Goal: Task Accomplishment & Management: Manage account settings

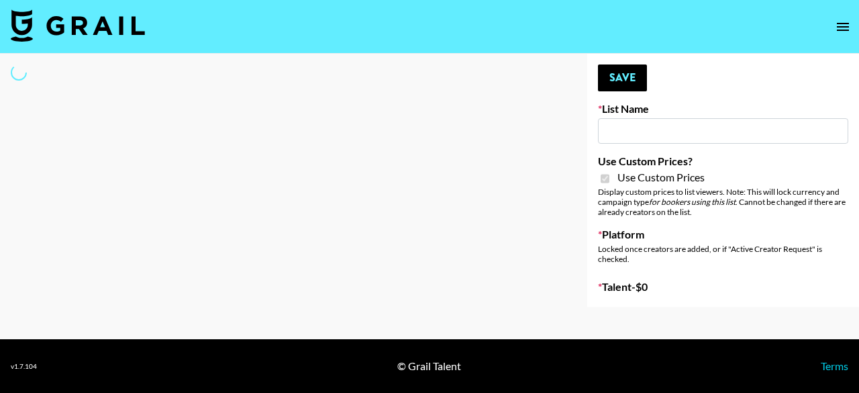
type input "Flexispot"
checkbox input "true"
select select "Brand"
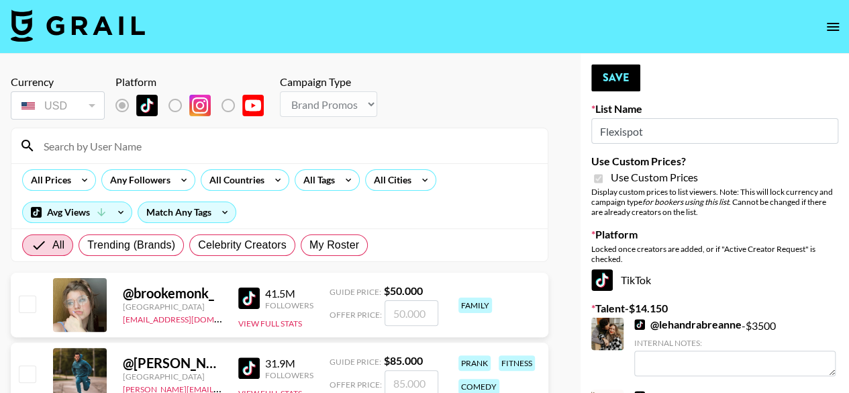
click at [297, 143] on input at bounding box center [288, 145] width 504 height 21
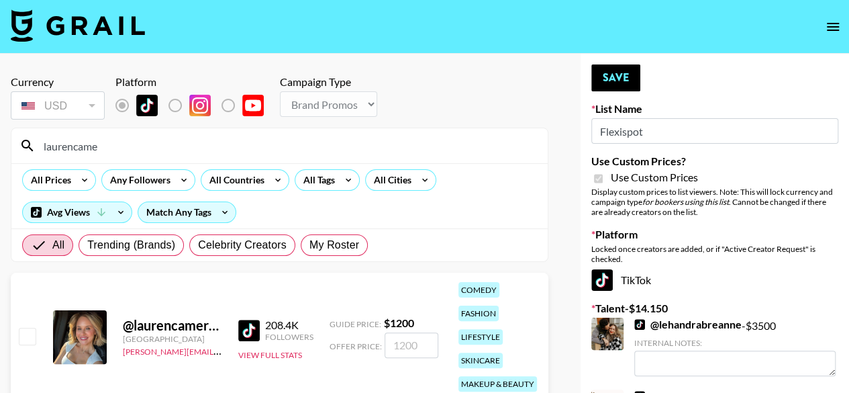
type input "laurencame"
click at [395, 339] on input "number" at bounding box center [412, 345] width 54 height 26
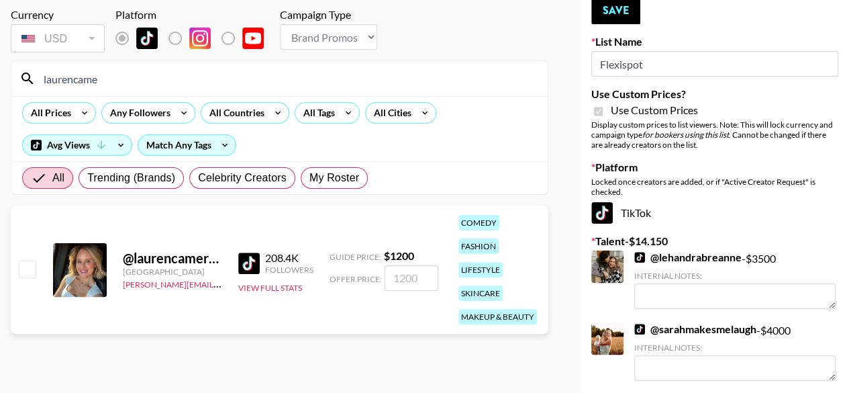
click at [23, 270] on input "checkbox" at bounding box center [27, 268] width 16 height 16
checkbox input "true"
type input "1200"
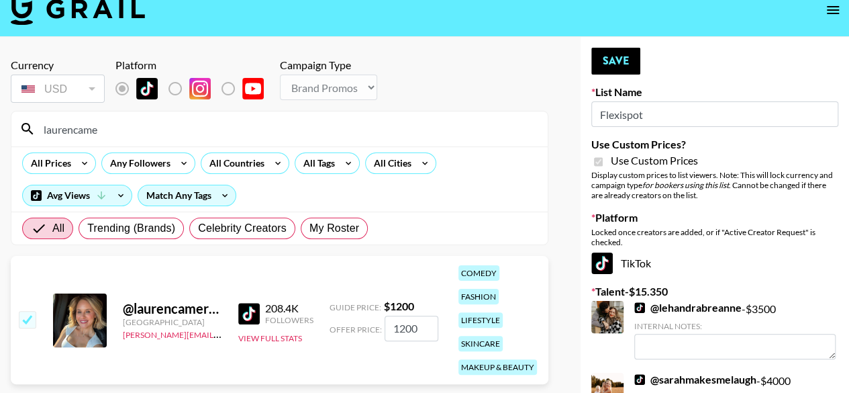
scroll to position [0, 0]
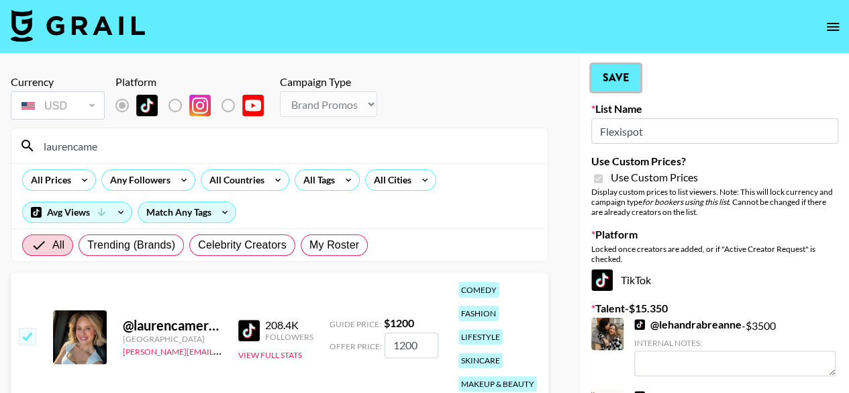
click at [631, 78] on button "Save" at bounding box center [615, 77] width 49 height 27
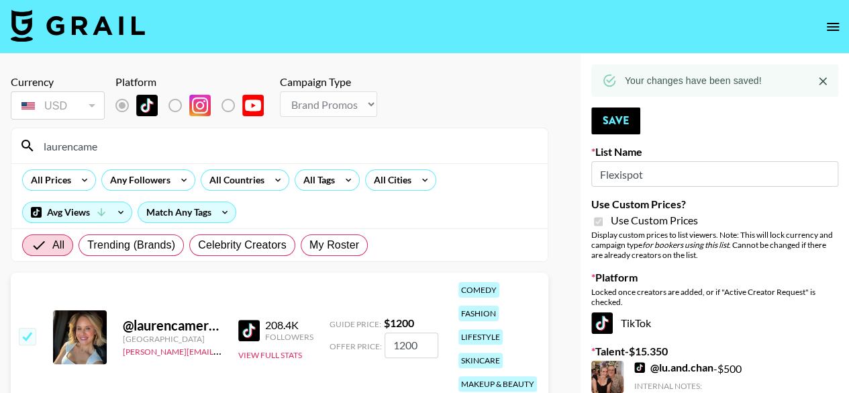
click at [228, 150] on input "laurencame" at bounding box center [288, 145] width 504 height 21
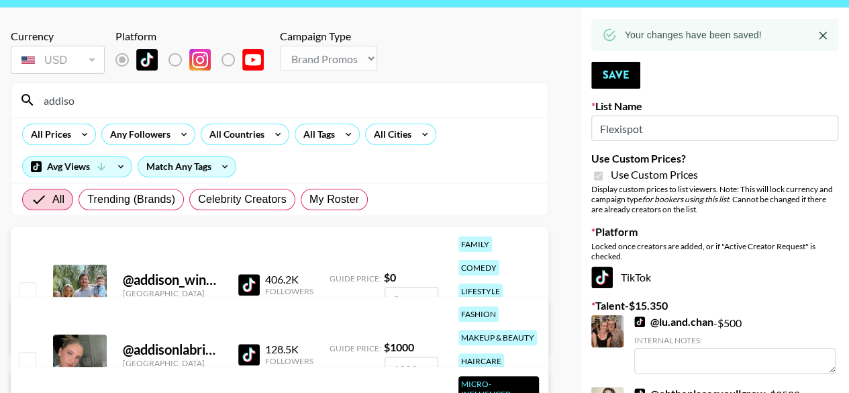
scroll to position [67, 0]
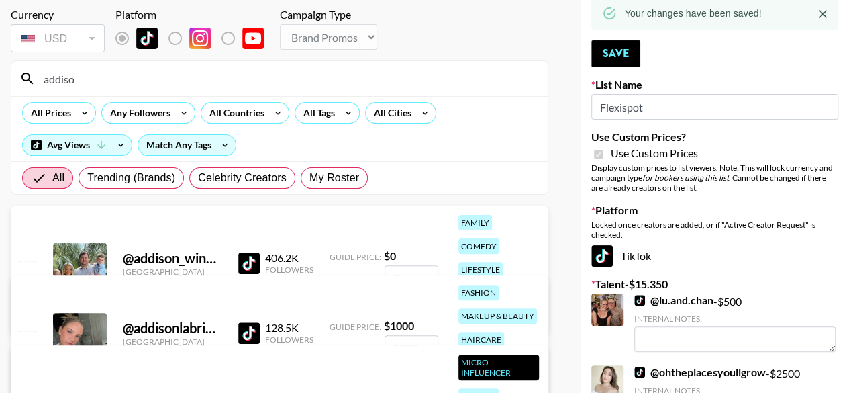
type input "addiso"
click at [38, 262] on div "@ addison_wingate1 [GEOGRAPHIC_DATA] [PERSON_NAME][EMAIL_ADDRESS][PERSON_NAME][…" at bounding box center [280, 269] width 538 height 128
click at [27, 268] on input "checkbox" at bounding box center [27, 268] width 16 height 16
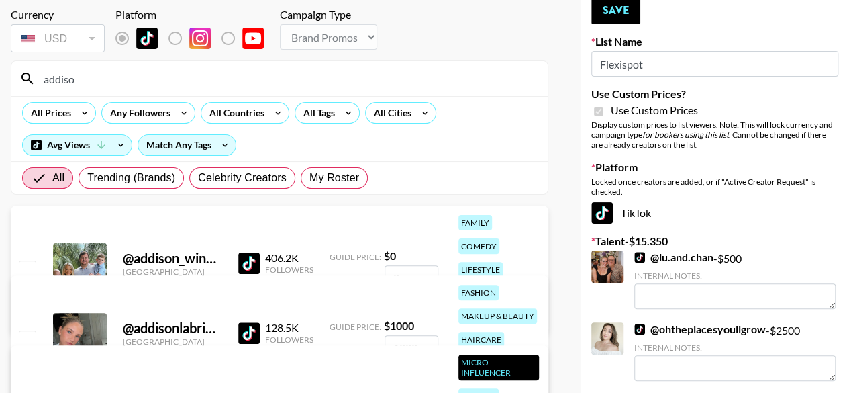
click at [20, 262] on input "checkbox" at bounding box center [27, 268] width 16 height 16
click at [428, 268] on input "number" at bounding box center [412, 278] width 54 height 26
checkbox input "true"
type input "1"
checkbox input "false"
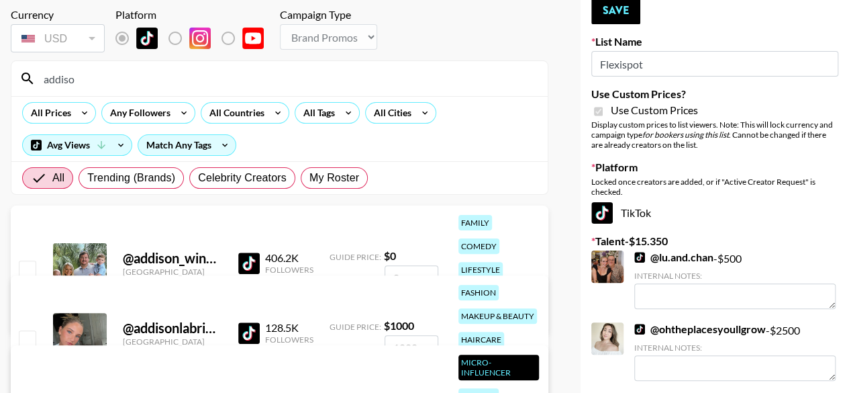
checkbox input "true"
type input "2000"
click at [619, 14] on button "Save" at bounding box center [615, 10] width 49 height 27
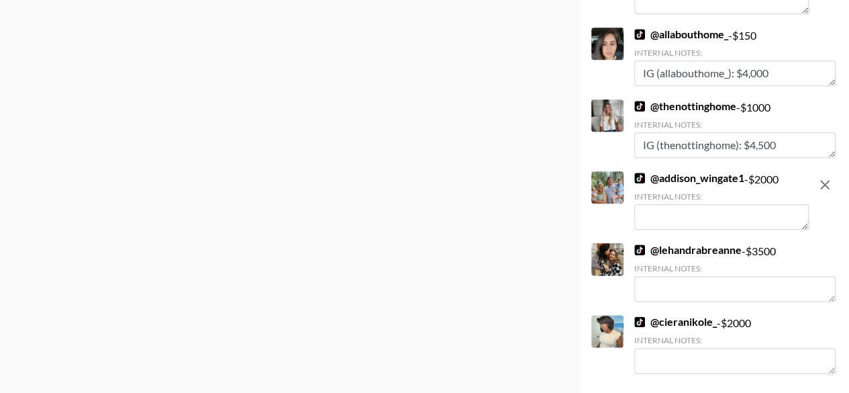
scroll to position [751, 0]
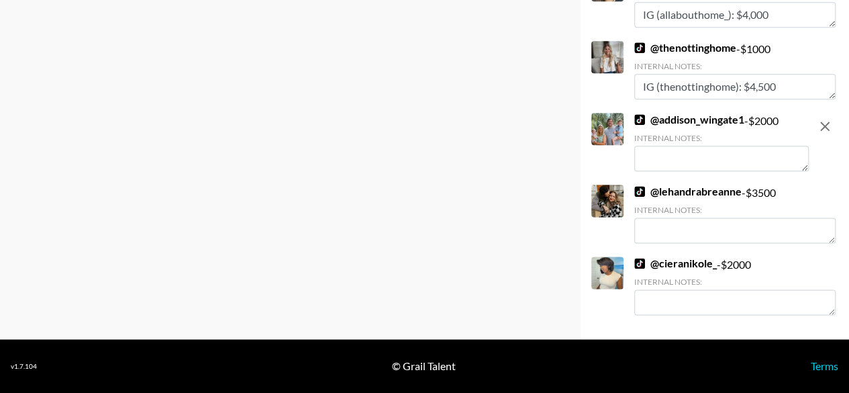
click at [674, 260] on link "@ cieranikole_" at bounding box center [675, 262] width 83 height 13
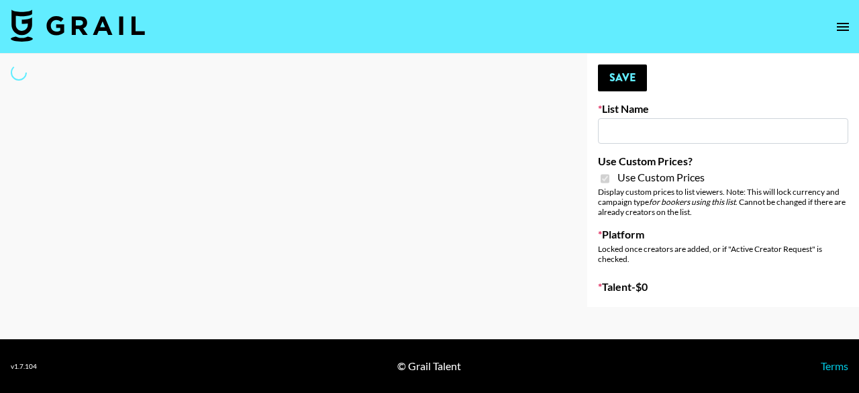
type input "G4free"
checkbox input "true"
select select "Brand"
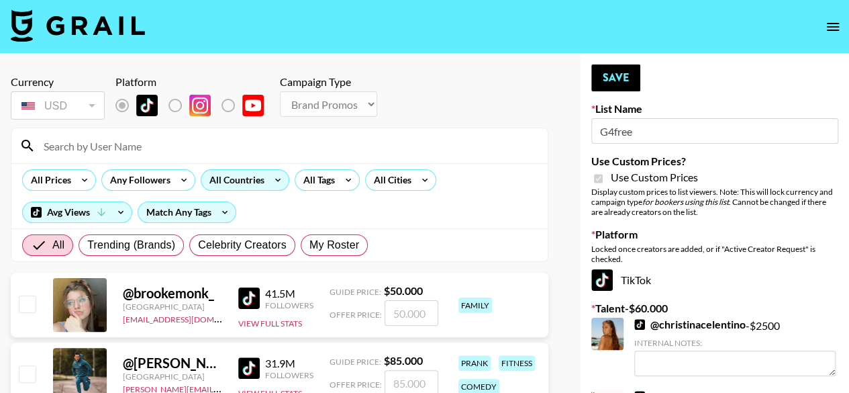
scroll to position [67, 0]
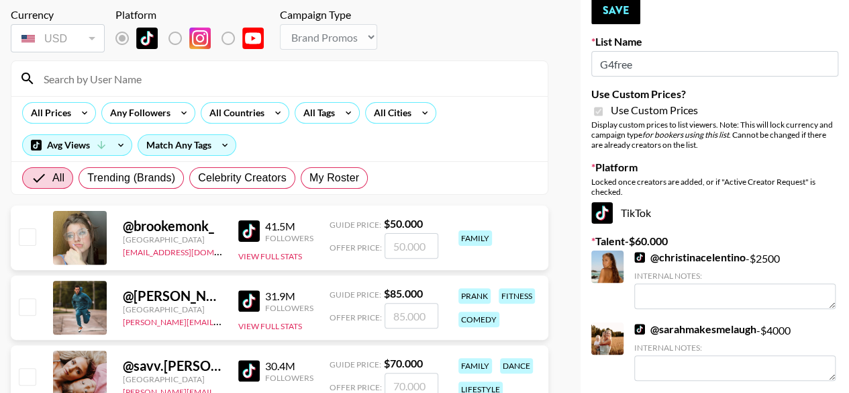
click at [182, 85] on input at bounding box center [288, 78] width 504 height 21
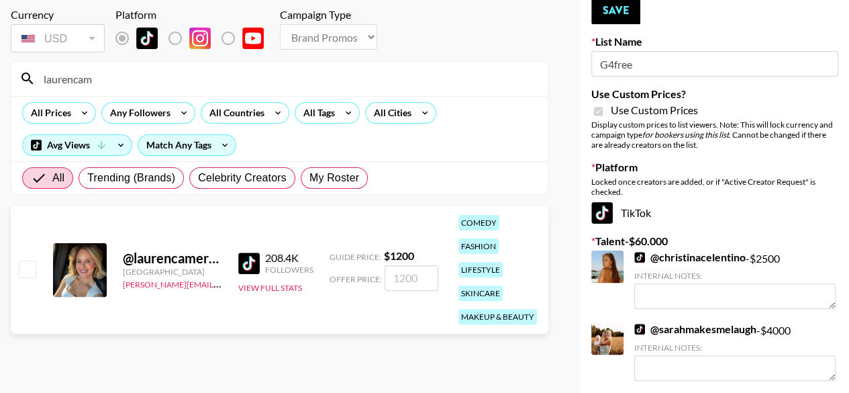
type input "laurencam"
click at [32, 268] on input "checkbox" at bounding box center [27, 268] width 16 height 16
checkbox input "true"
type input "1200"
click at [608, 17] on button "Save" at bounding box center [615, 10] width 49 height 27
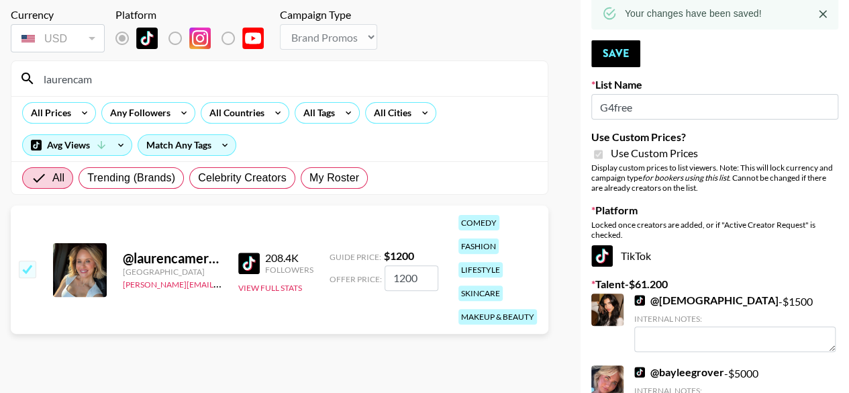
click at [183, 85] on input "laurencam" at bounding box center [288, 78] width 504 height 21
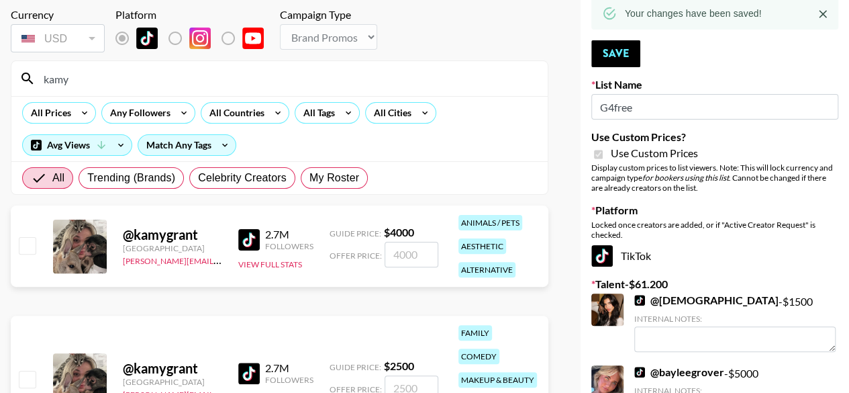
type input "kamy"
click at [20, 250] on input "checkbox" at bounding box center [27, 245] width 16 height 16
checkbox input "true"
type input "4000"
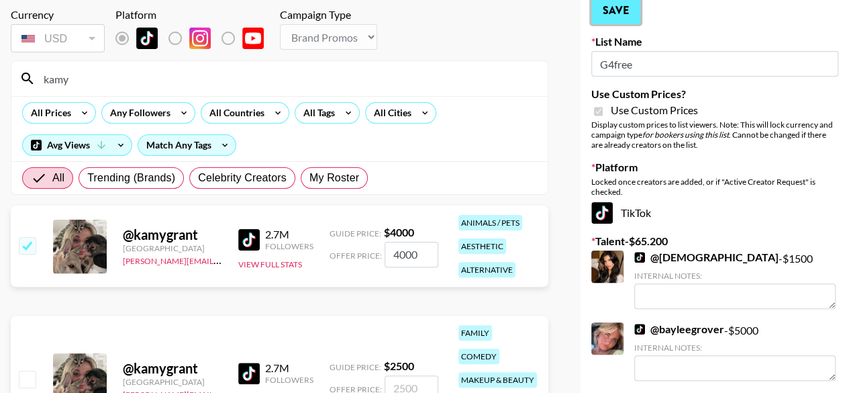
click at [614, 13] on button "Save" at bounding box center [615, 10] width 49 height 27
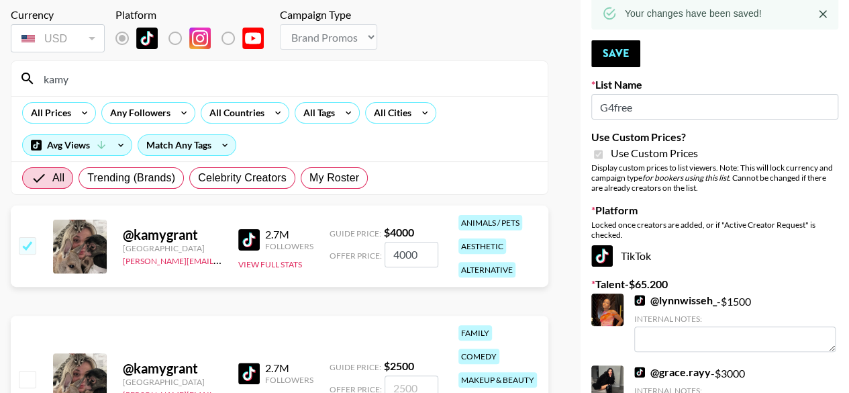
click at [207, 87] on input "kamy" at bounding box center [288, 78] width 504 height 21
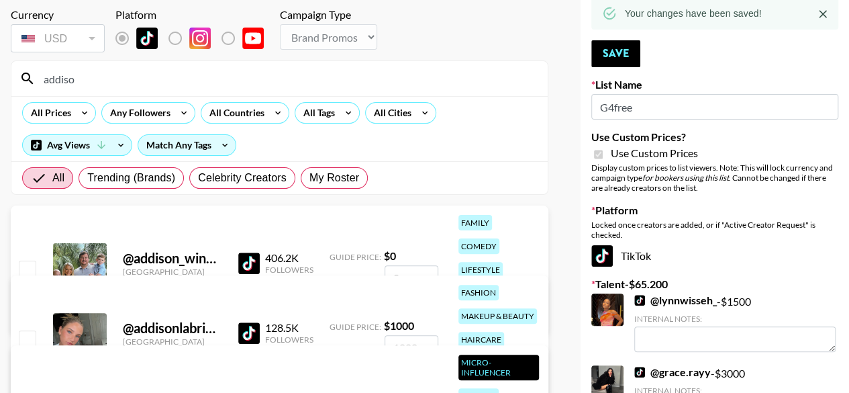
type input "addiso"
click at [30, 273] on input "checkbox" at bounding box center [27, 268] width 16 height 16
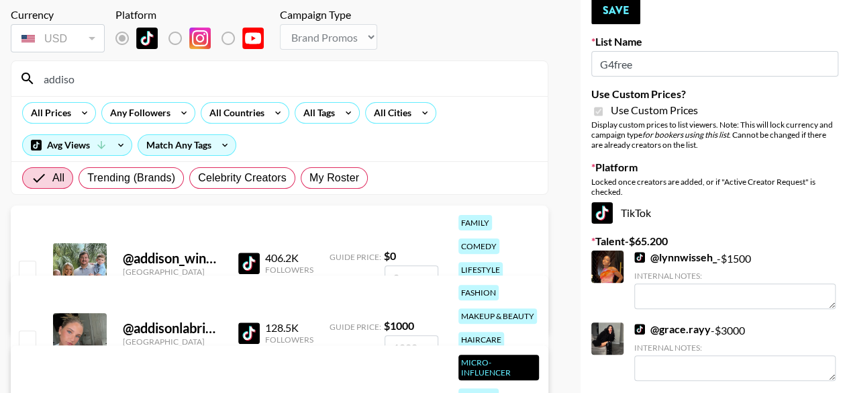
click at [400, 269] on input "number" at bounding box center [412, 278] width 54 height 26
checkbox input "true"
type input "2000"
click at [627, 5] on button "Save" at bounding box center [615, 10] width 49 height 27
